Goal: Task Accomplishment & Management: Manage account settings

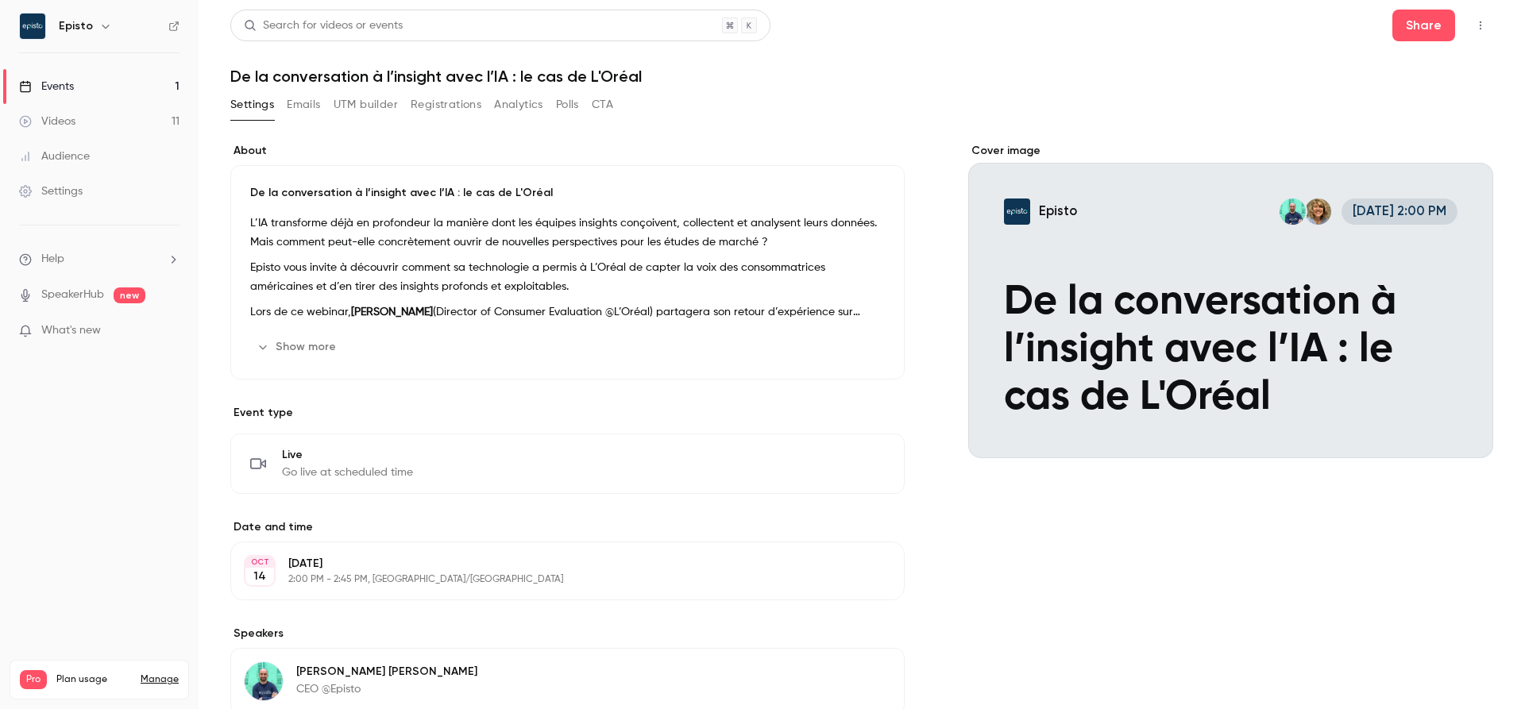
click at [87, 26] on h6 "Episto" at bounding box center [76, 26] width 34 height 16
click at [81, 25] on h6 "Episto" at bounding box center [76, 26] width 34 height 16
click at [1476, 26] on icon "button" at bounding box center [1480, 25] width 13 height 11
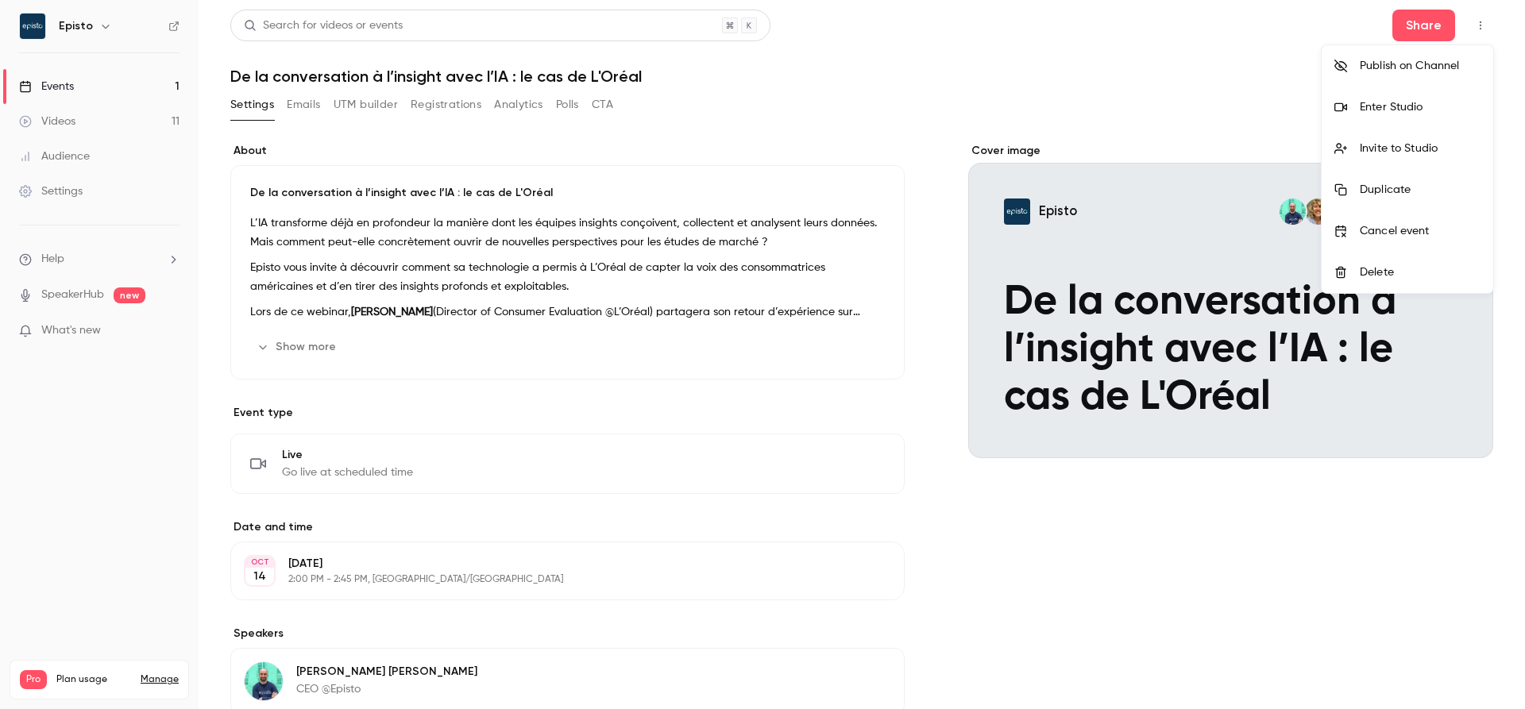
click at [1159, 83] on div at bounding box center [762, 354] width 1525 height 709
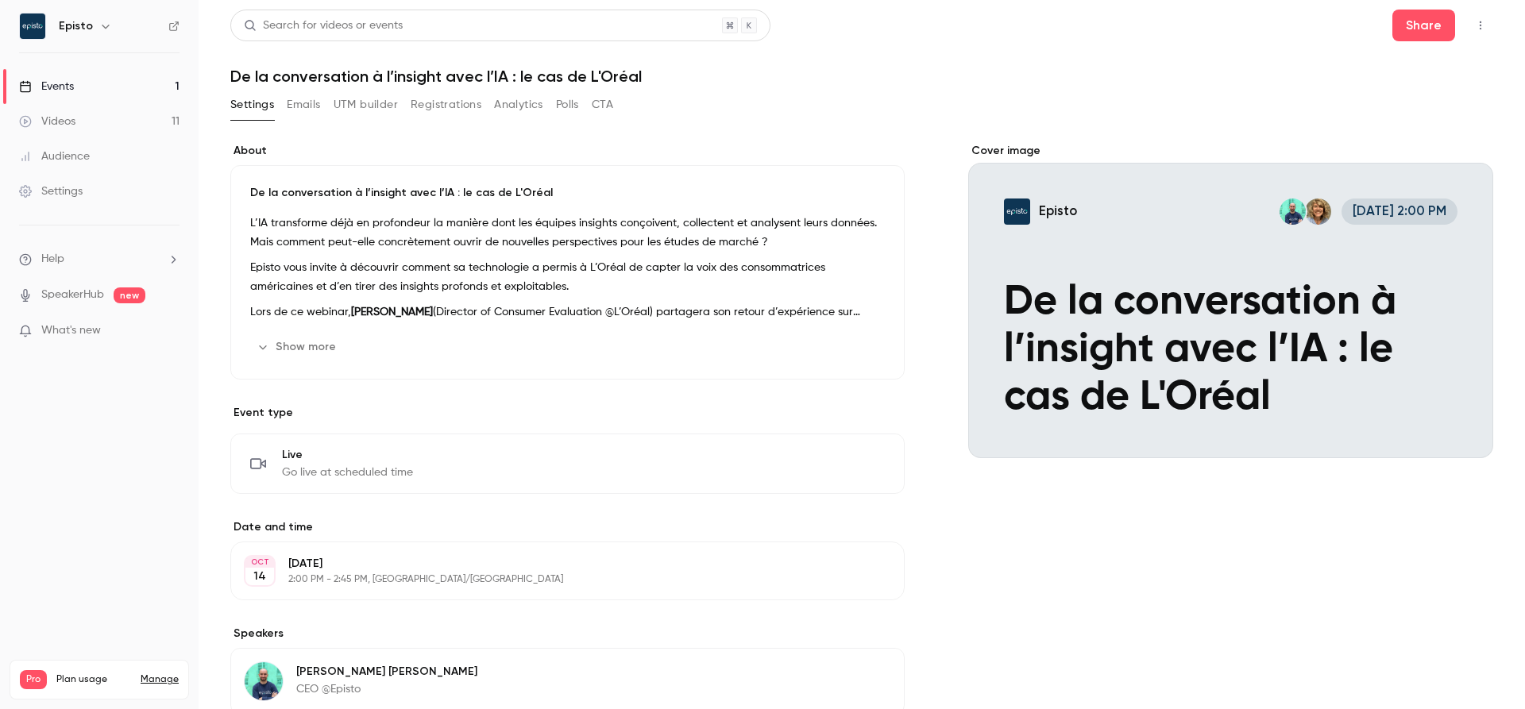
click at [102, 28] on icon "button" at bounding box center [105, 27] width 7 height 4
click at [105, 219] on link "Log out" at bounding box center [133, 230] width 238 height 41
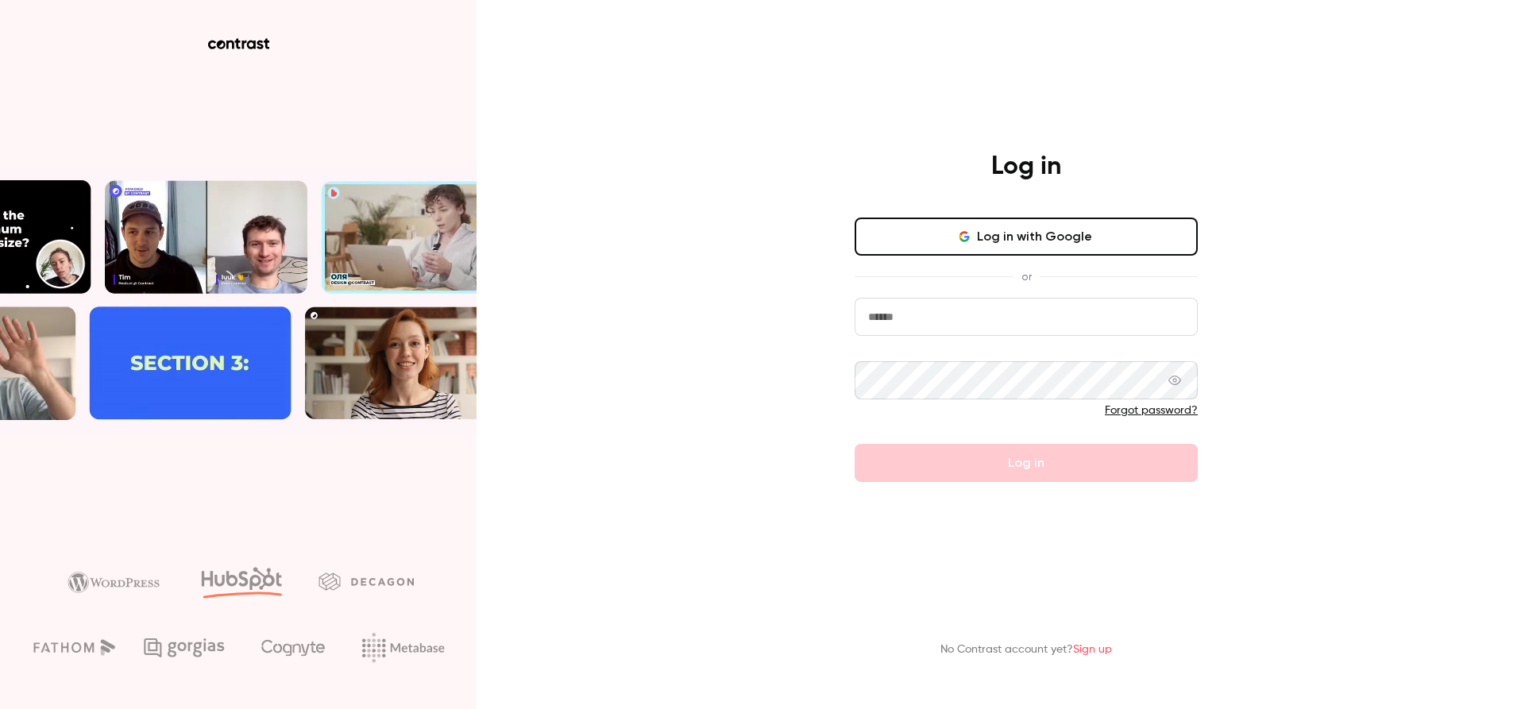
click at [947, 319] on input "email" at bounding box center [1025, 317] width 343 height 38
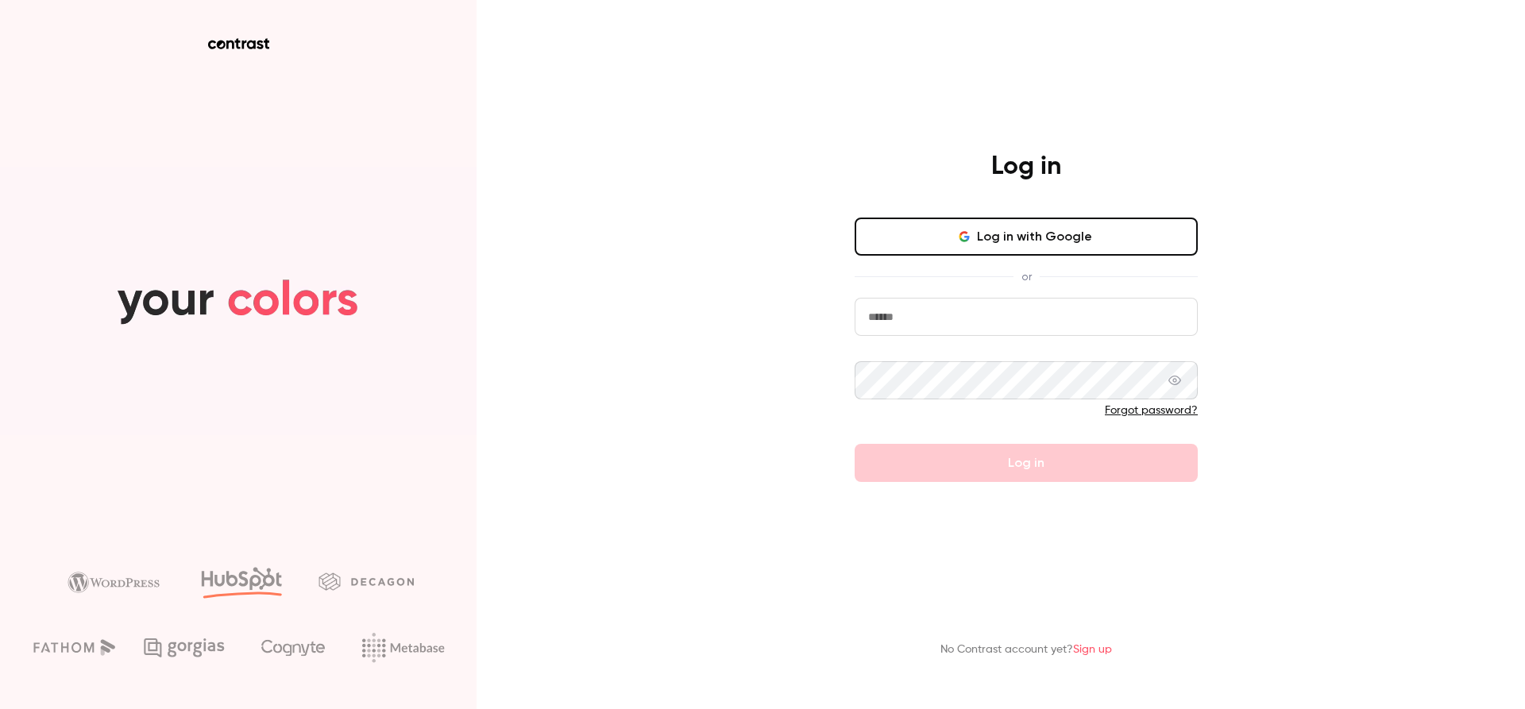
click at [0, 708] on com-1password-button at bounding box center [0, 709] width 0 height 0
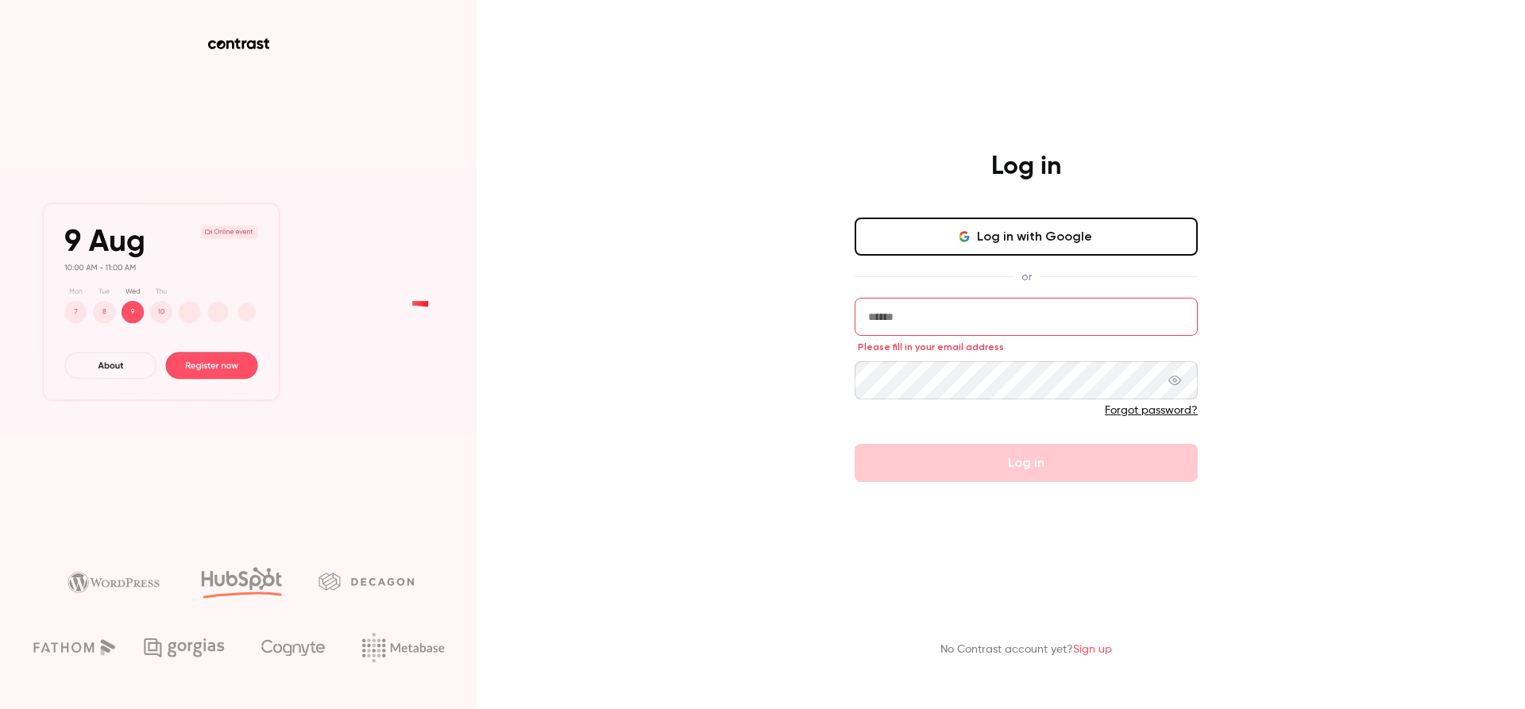
type input "**********"
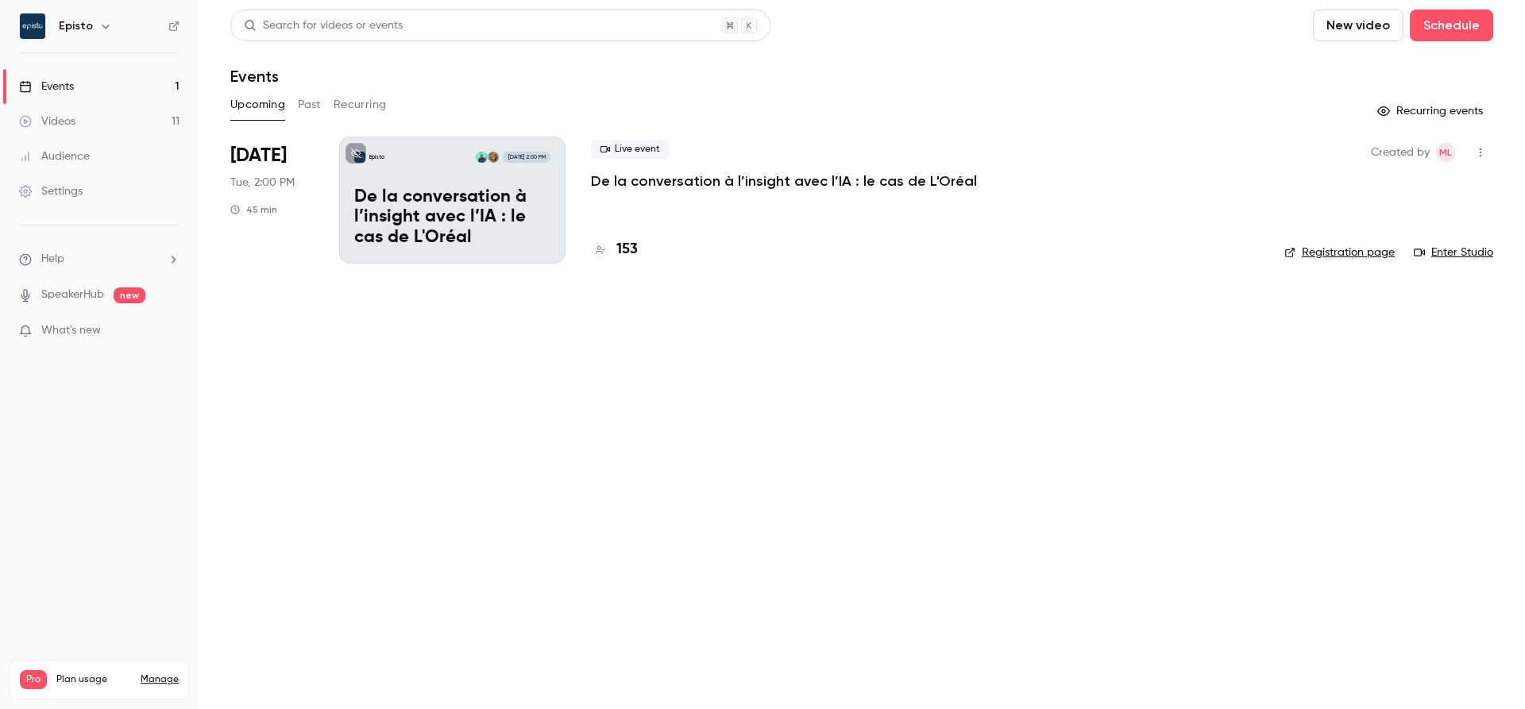
click at [1464, 249] on link "Enter Studio" at bounding box center [1453, 253] width 79 height 16
click at [662, 245] on div "153" at bounding box center [925, 249] width 668 height 21
click at [623, 211] on div "Live event De la conversation à l’insight avec l’IA : le cas de L'Oréal 153" at bounding box center [925, 200] width 668 height 127
click at [469, 176] on div "Episto [DATE] 2:00 PM De la conversation à l’insight avec l’IA : le cas de L'Or…" at bounding box center [452, 200] width 226 height 127
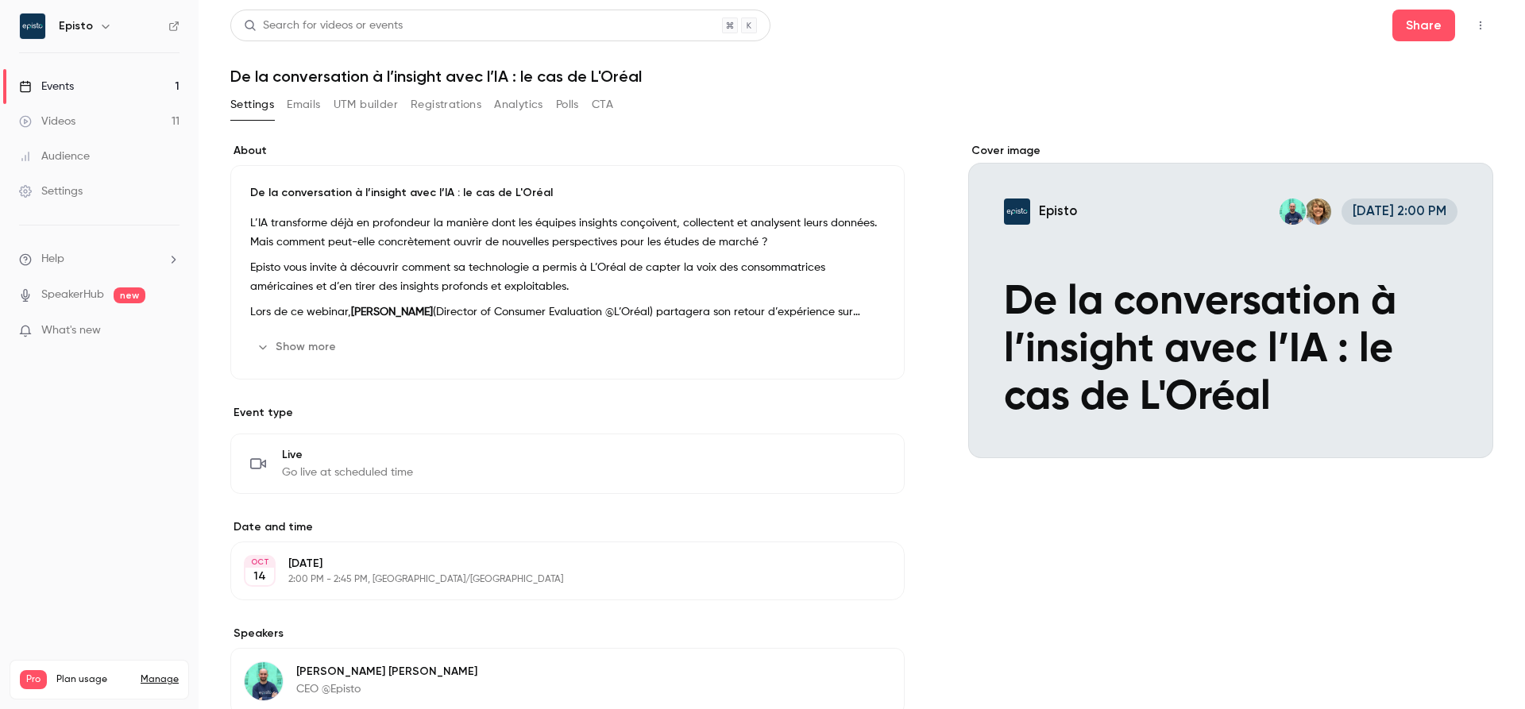
click at [625, 255] on div "L’IA transforme déjà en profondeur la manière dont les équipes insights conçoiv…" at bounding box center [567, 268] width 635 height 108
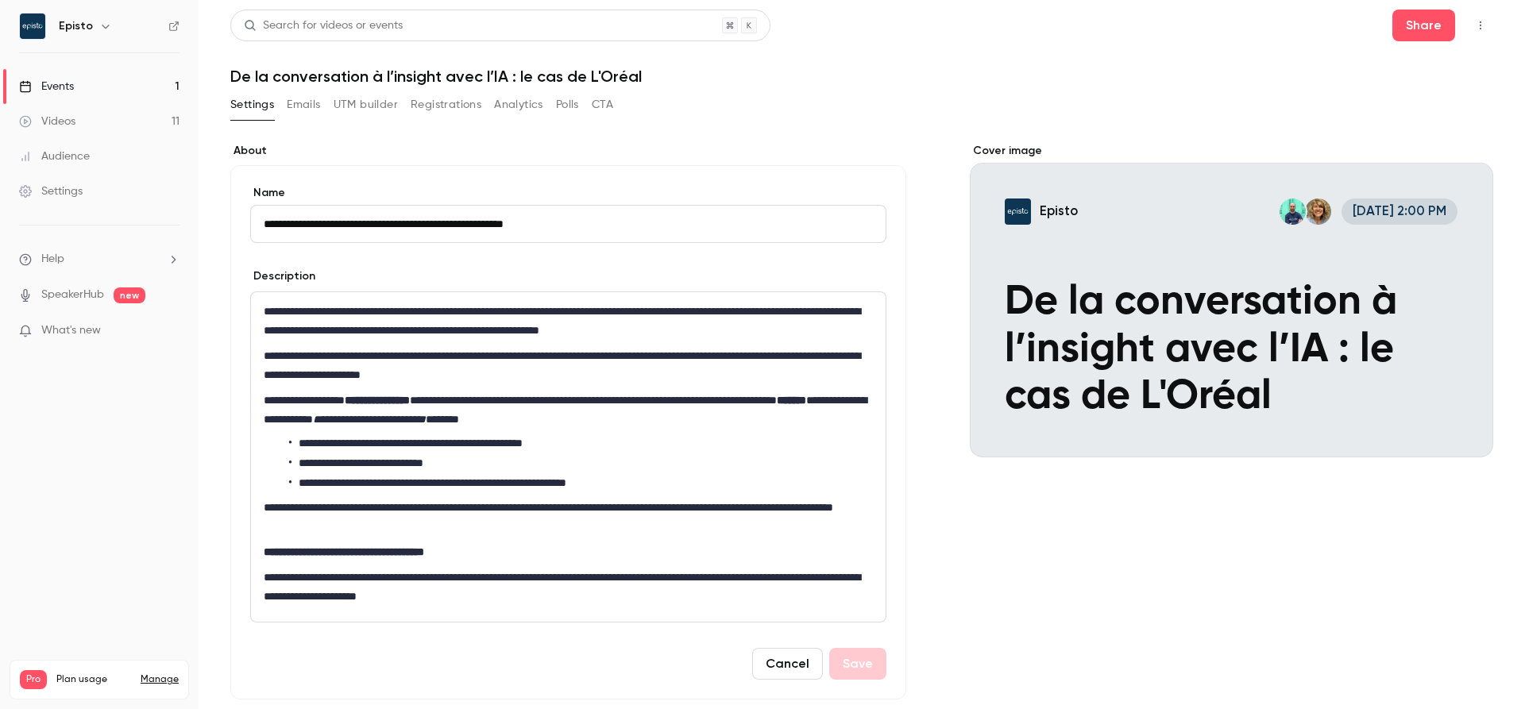
click at [625, 298] on div "**********" at bounding box center [568, 457] width 635 height 330
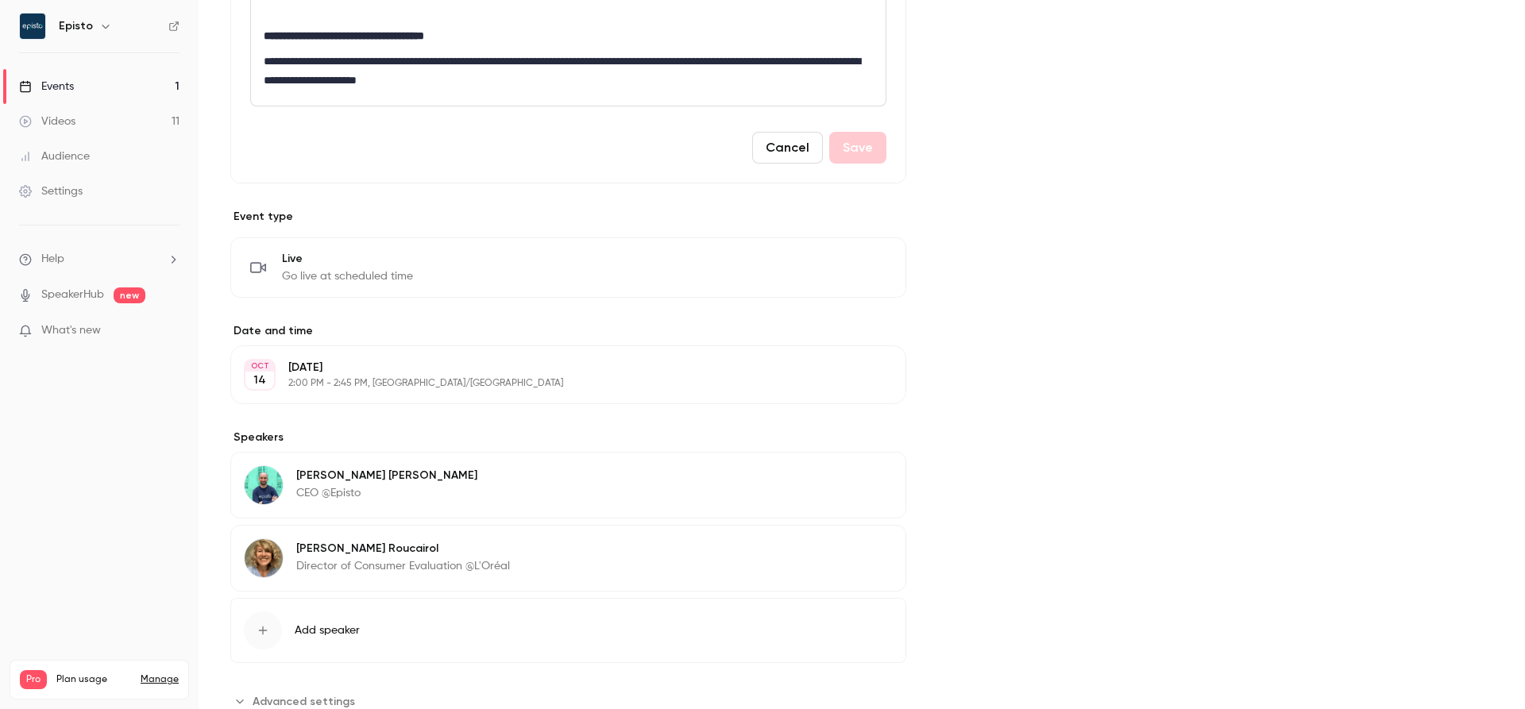
scroll to position [565, 0]
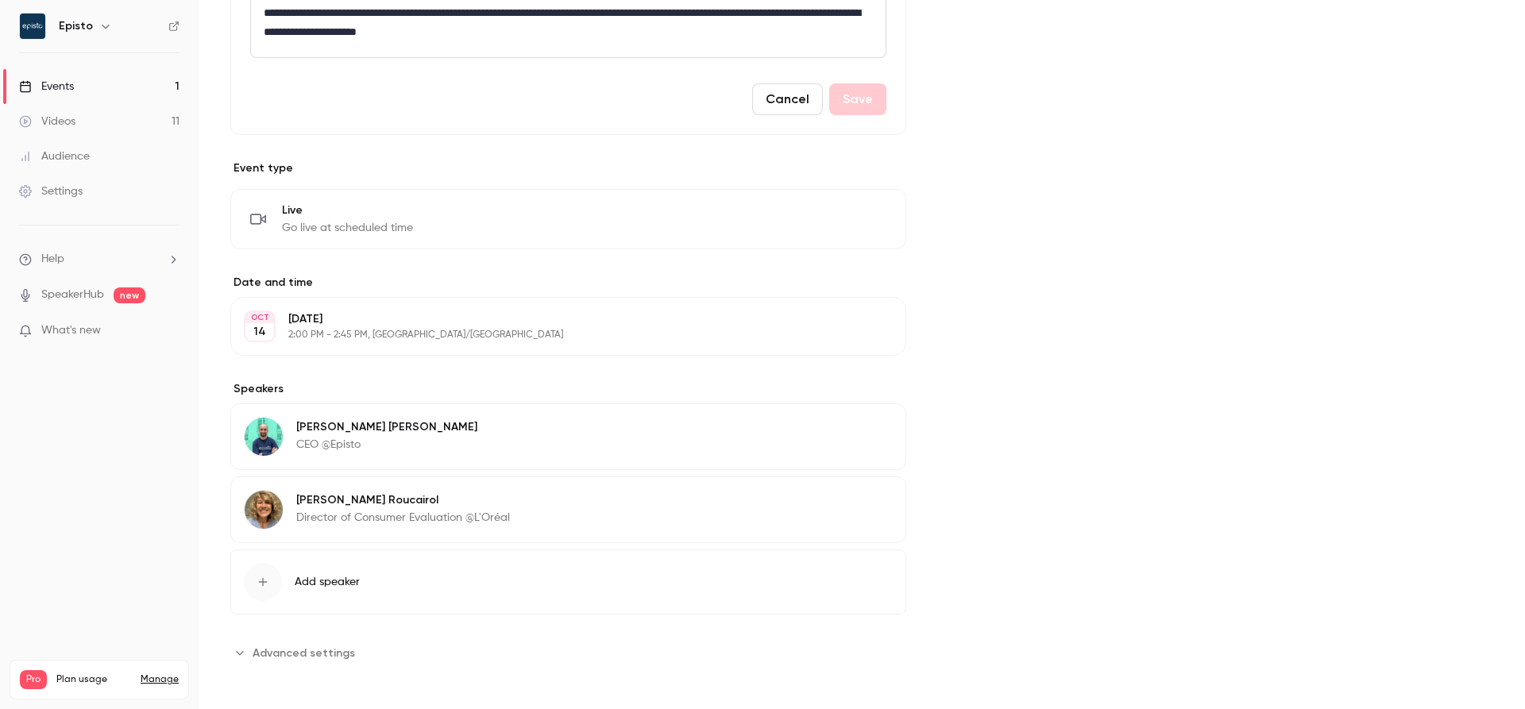
click at [289, 646] on span "Advanced settings" at bounding box center [304, 653] width 102 height 17
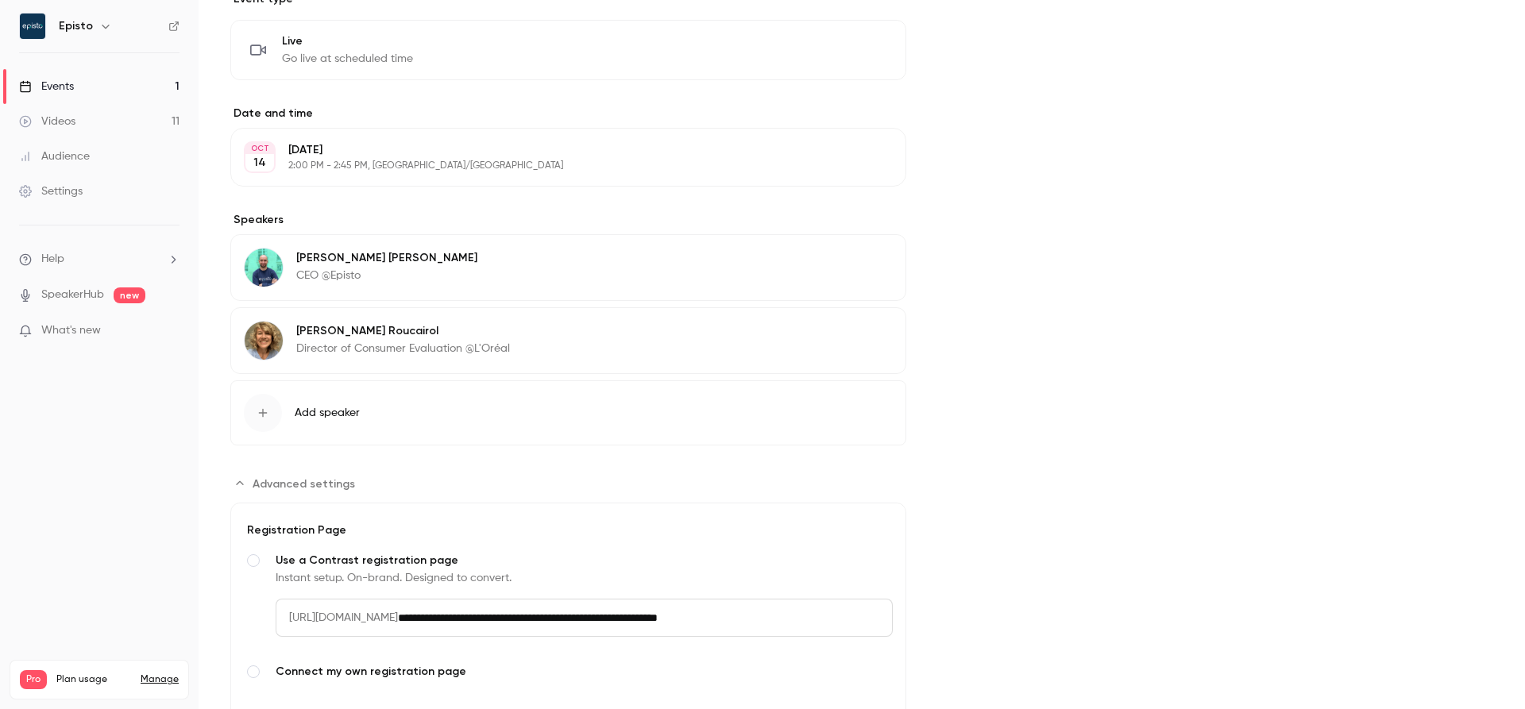
scroll to position [0, 0]
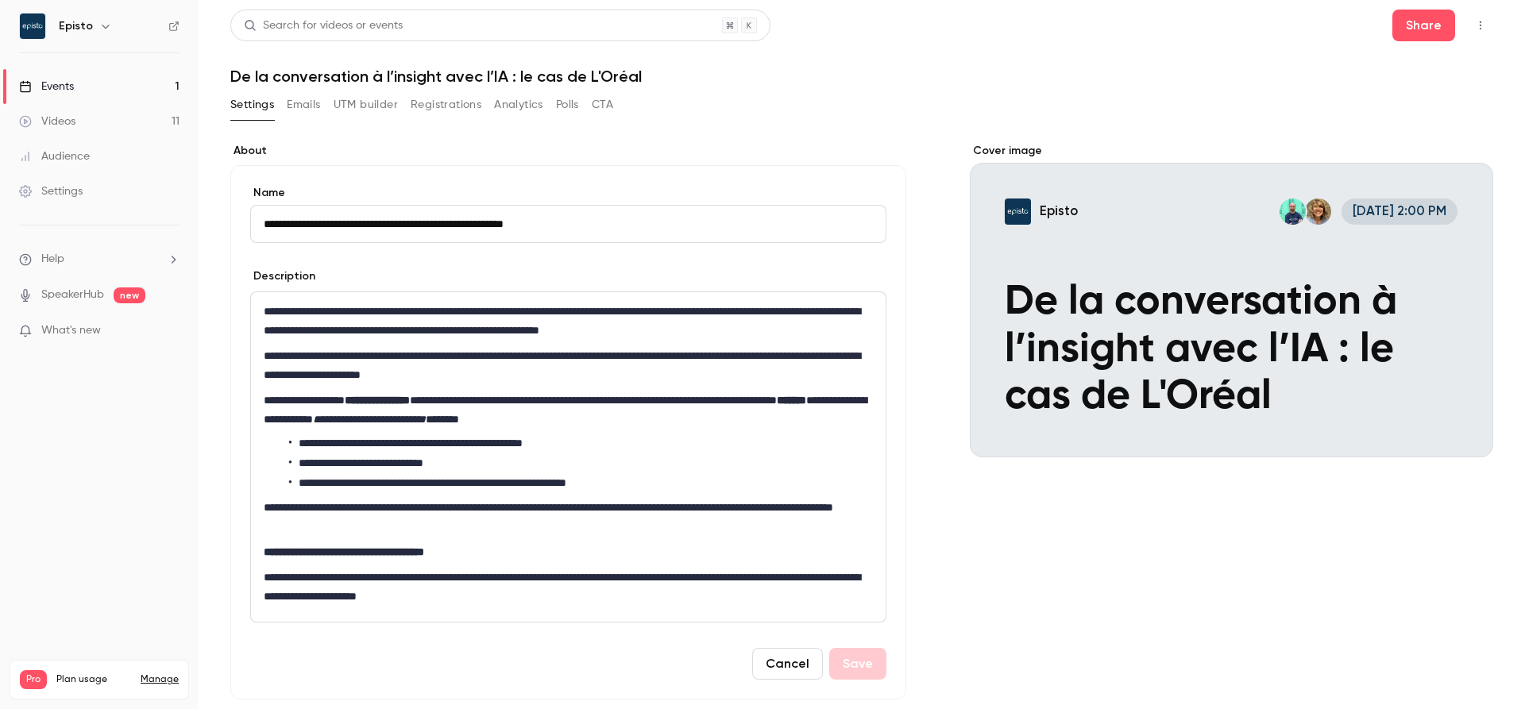
click at [64, 87] on div "Events" at bounding box center [46, 87] width 55 height 16
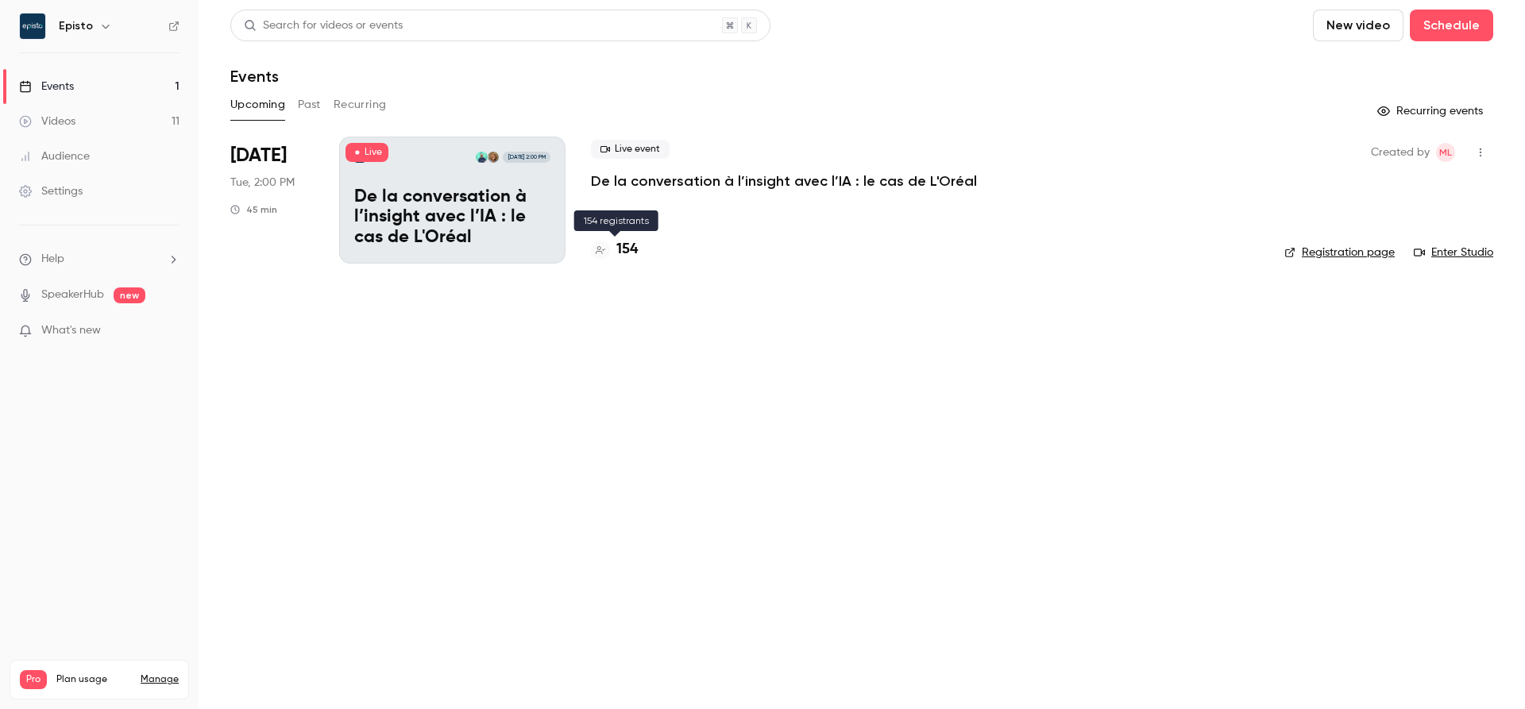
click at [625, 248] on h4 "154" at bounding box center [626, 249] width 21 height 21
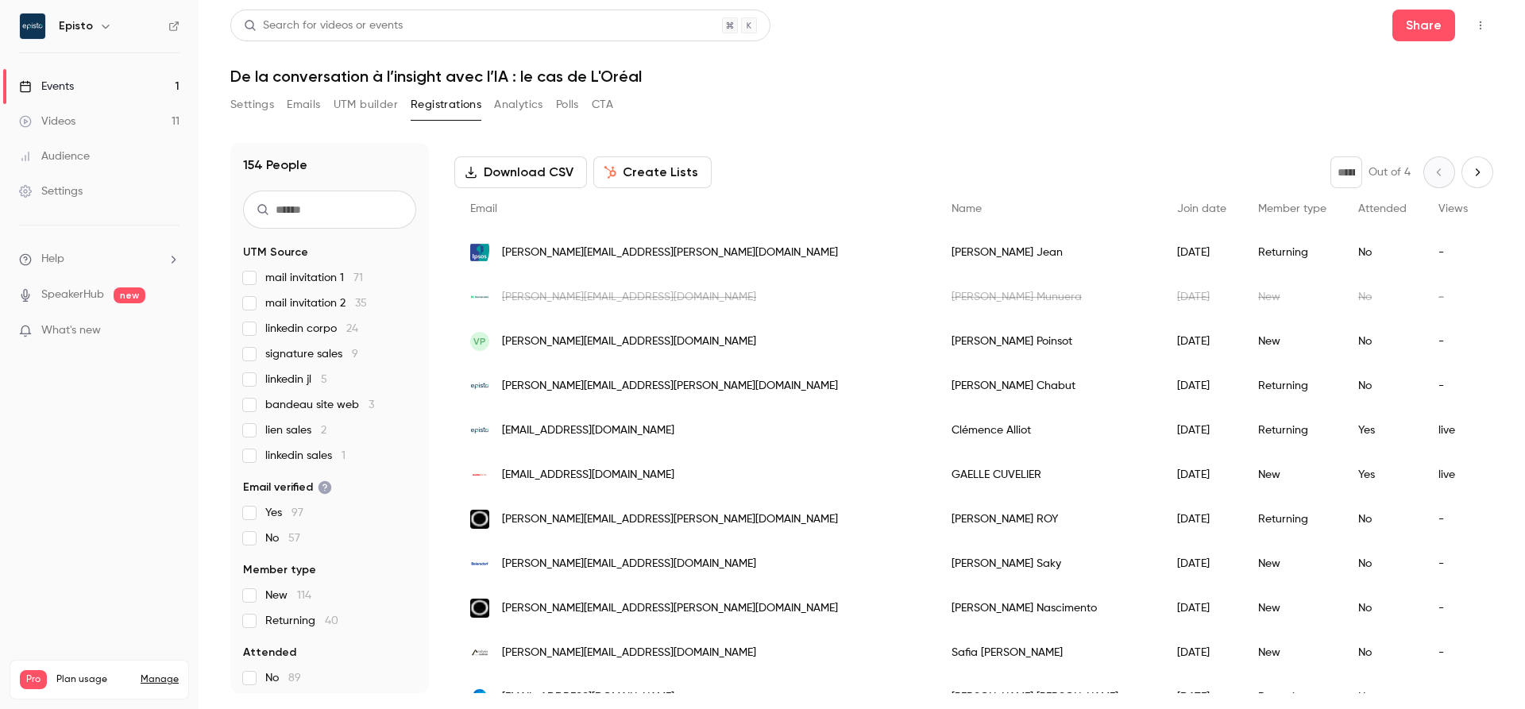
scroll to position [65, 0]
